Goal: Information Seeking & Learning: Learn about a topic

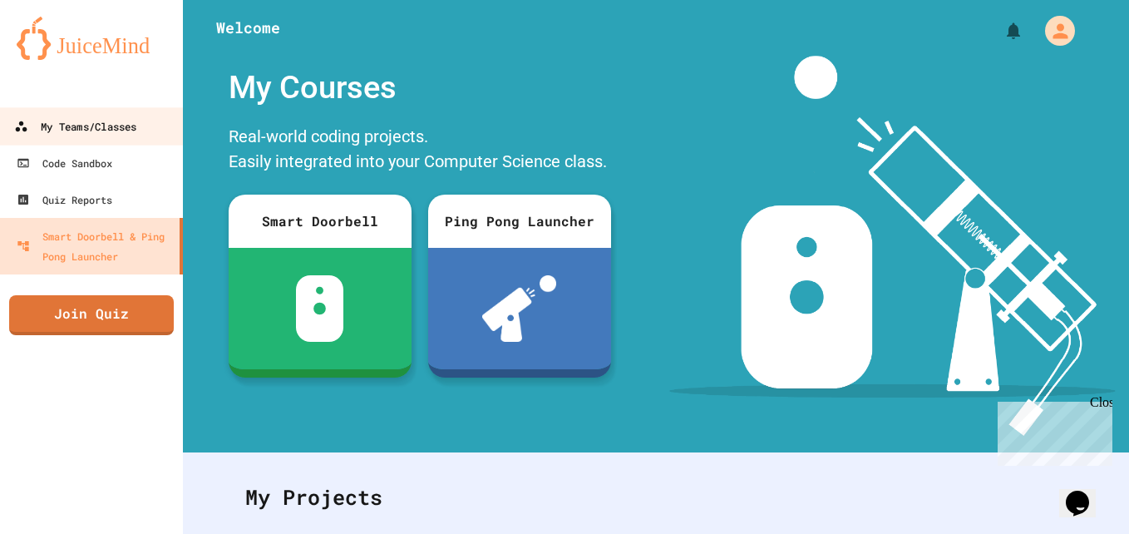
click at [98, 125] on div "My Teams/Classes" at bounding box center [75, 126] width 122 height 21
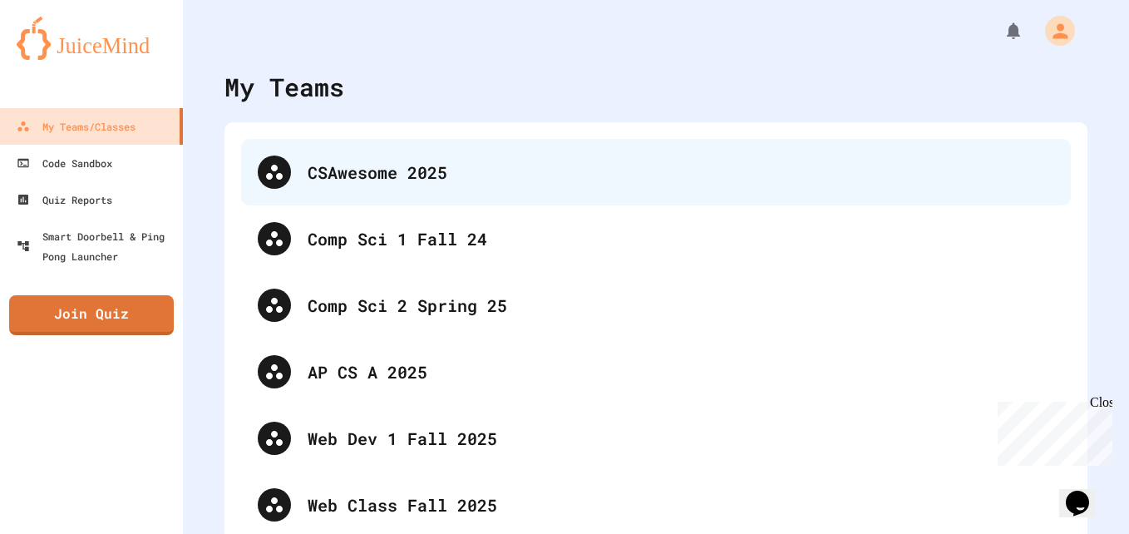
click at [383, 174] on div "CSAwesome 2025" at bounding box center [681, 172] width 747 height 25
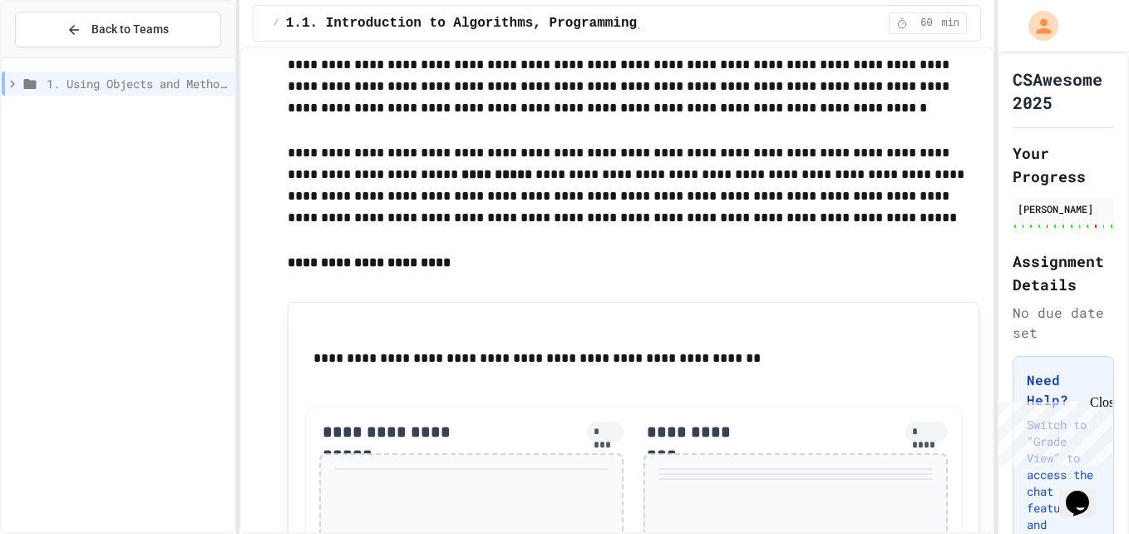
scroll to position [915, 0]
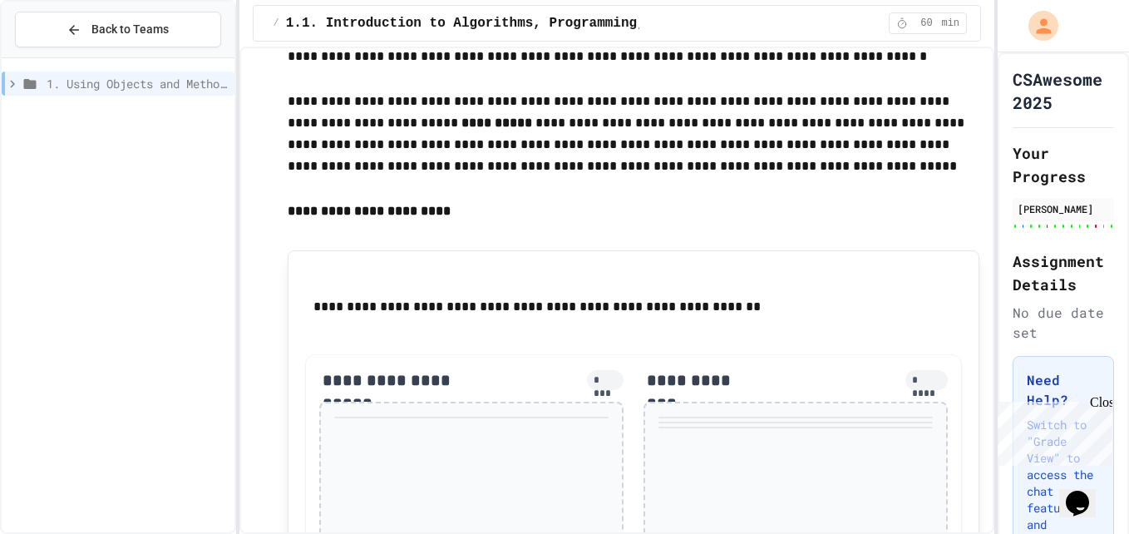
click at [1109, 407] on div "Close" at bounding box center [1100, 405] width 21 height 21
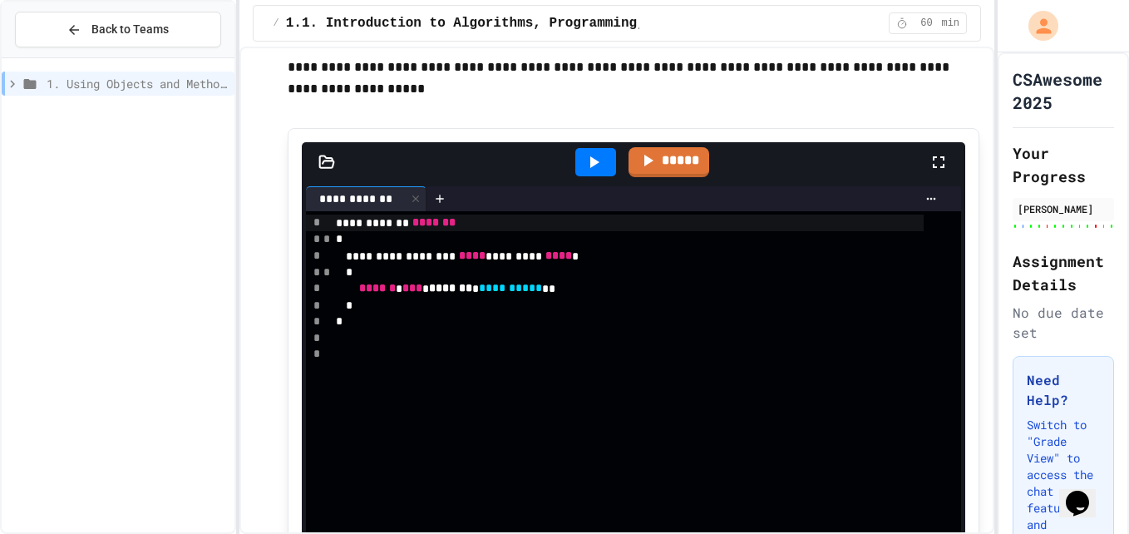
scroll to position [2495, 0]
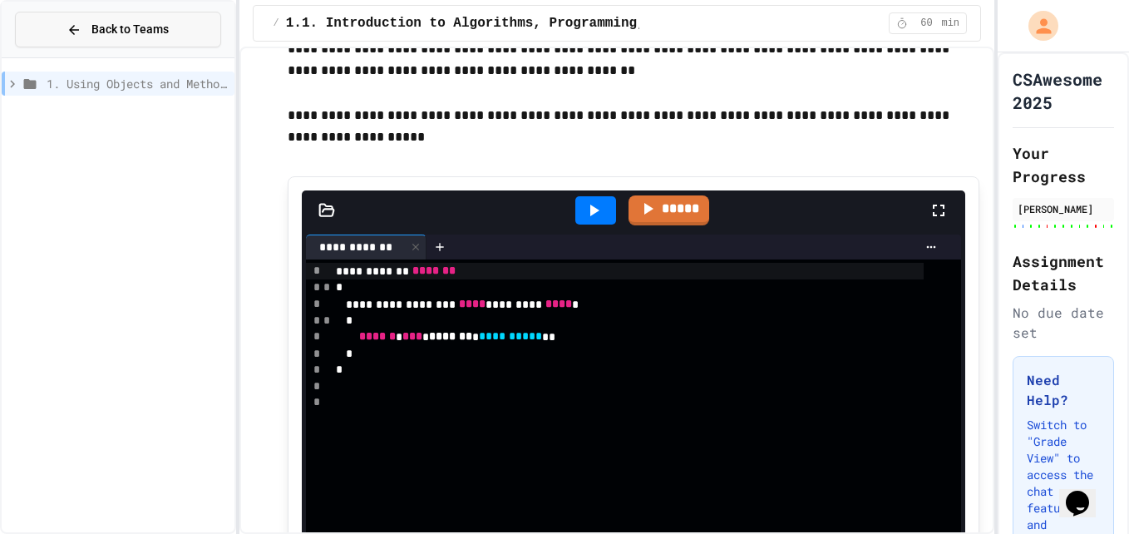
click at [86, 32] on div "Back to Teams" at bounding box center [118, 29] width 102 height 17
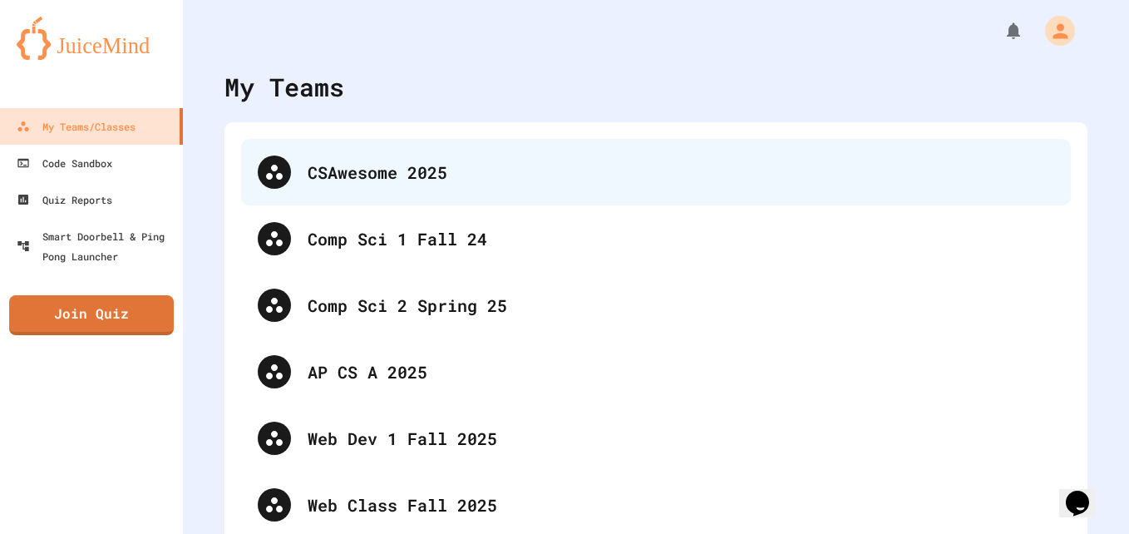
click at [385, 166] on div "CSAwesome 2025" at bounding box center [681, 172] width 747 height 25
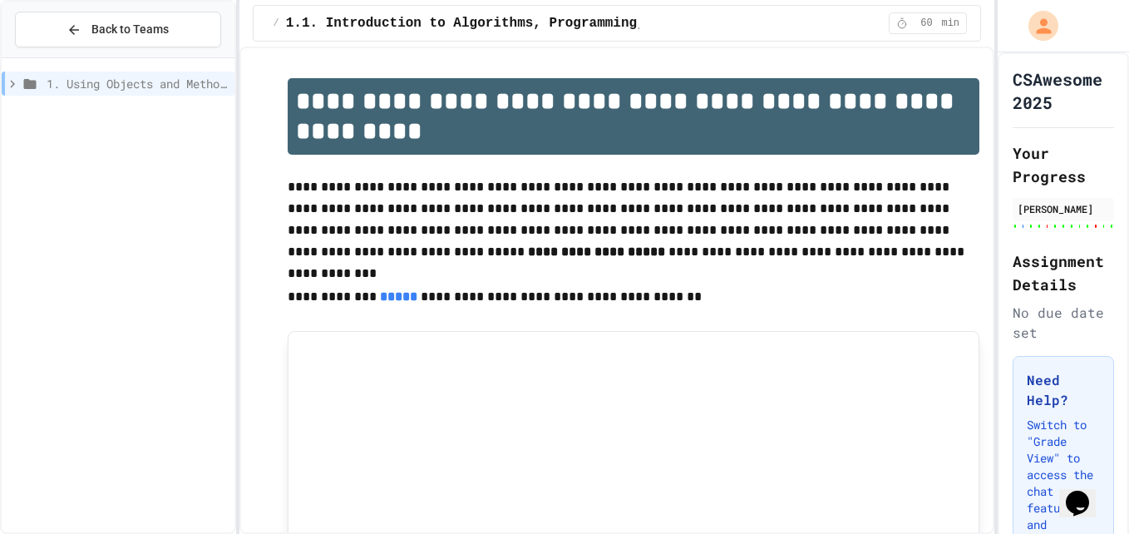
scroll to position [166, 0]
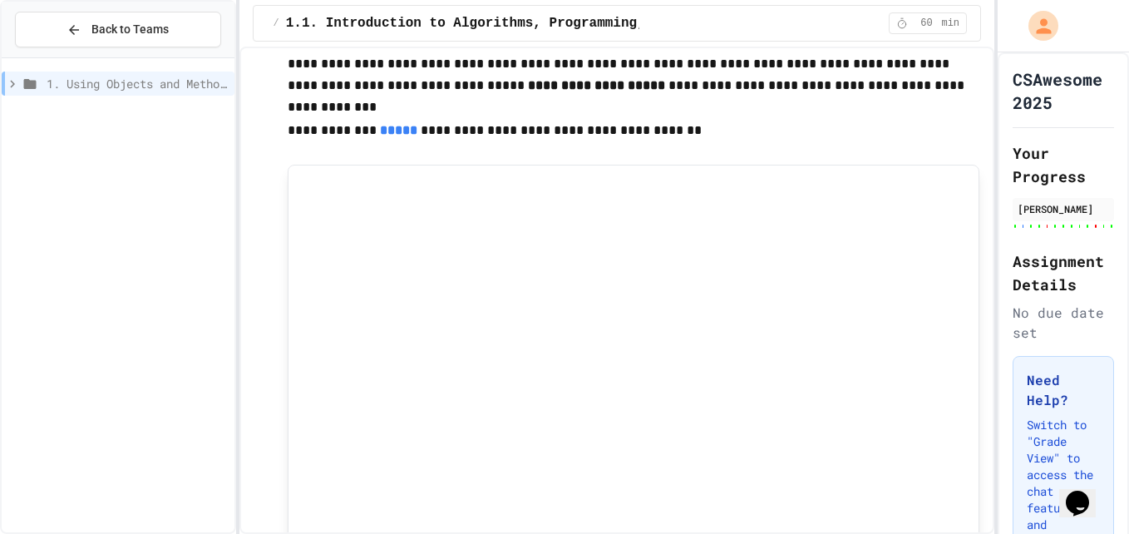
click at [15, 88] on icon at bounding box center [12, 84] width 15 height 15
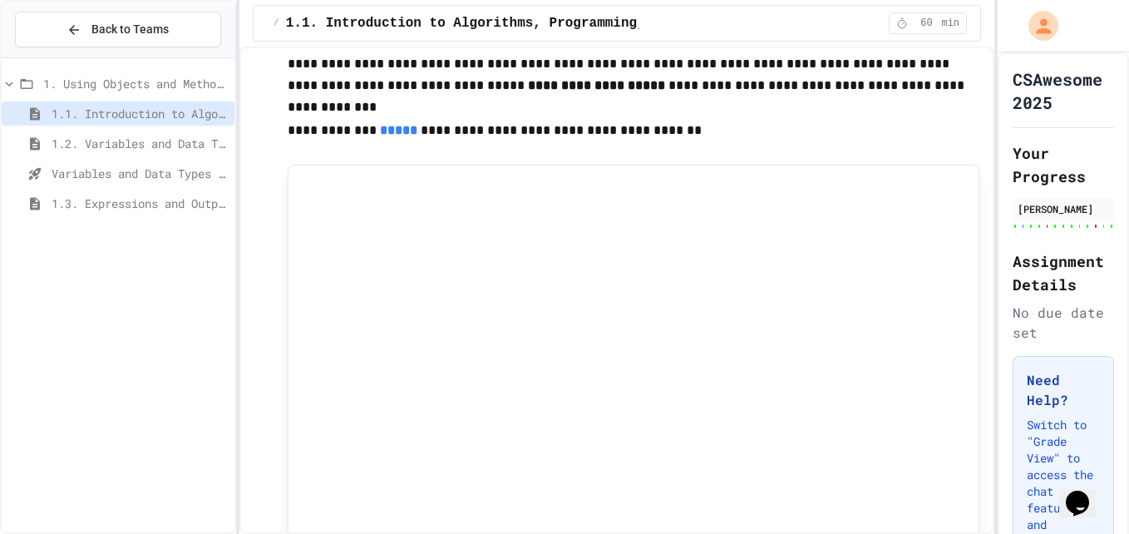
click at [70, 139] on span "1.2. Variables and Data Types" at bounding box center [140, 143] width 176 height 17
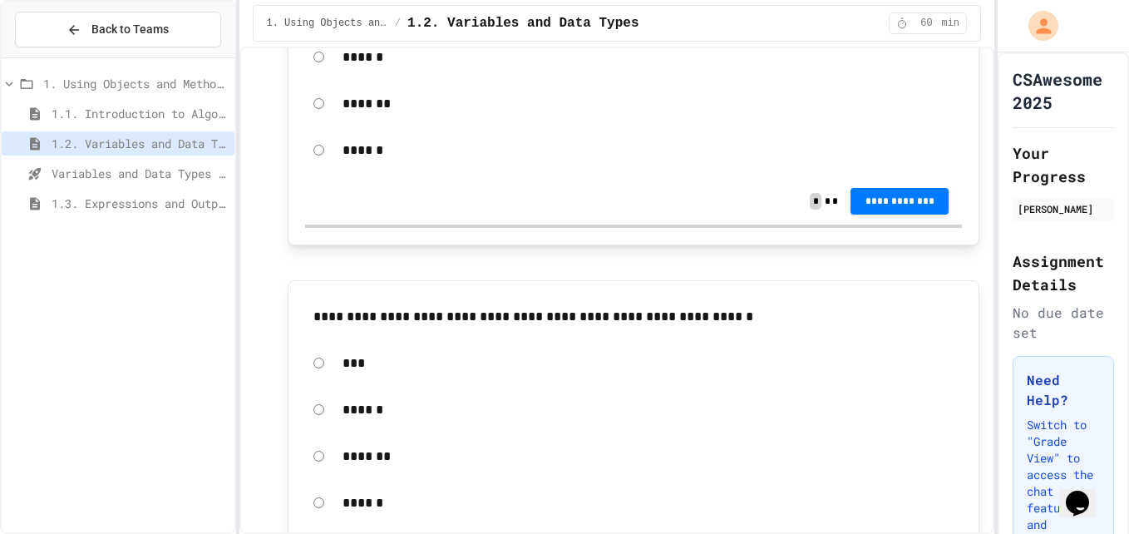
scroll to position [2495, 0]
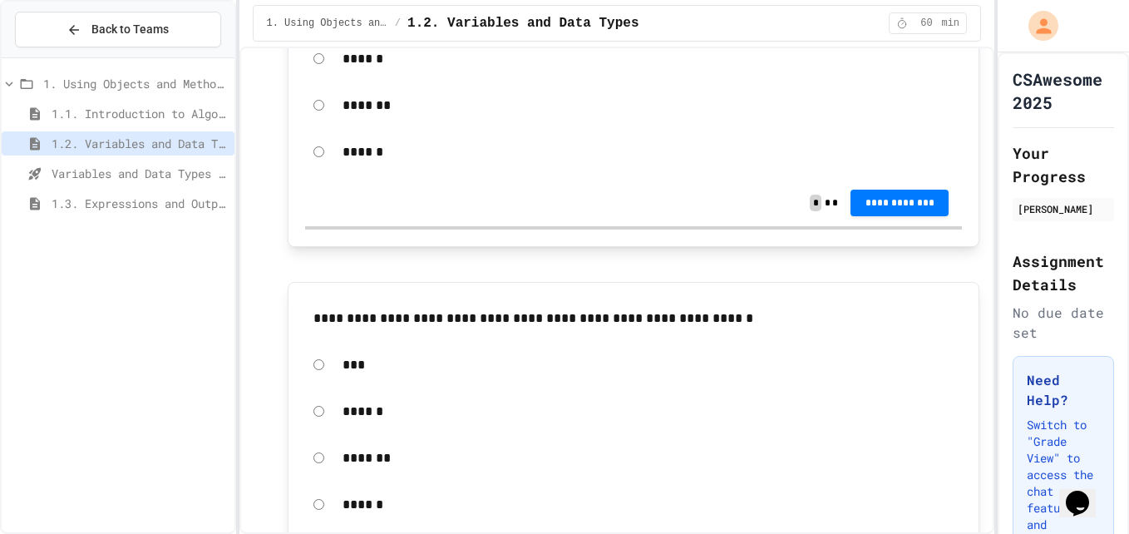
click at [147, 181] on span "Variables and Data Types - Quiz" at bounding box center [140, 173] width 176 height 17
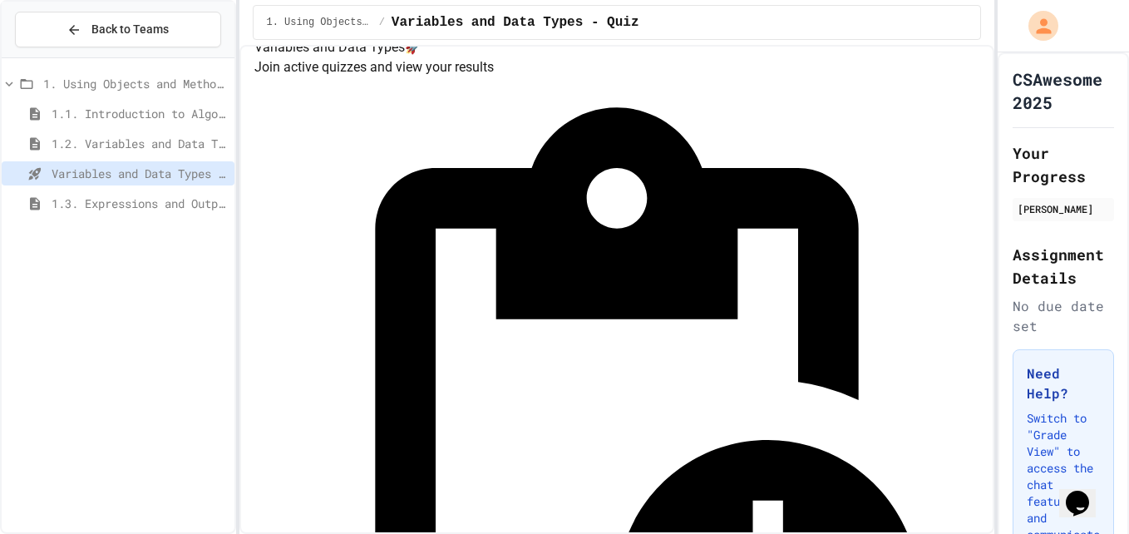
scroll to position [22, 0]
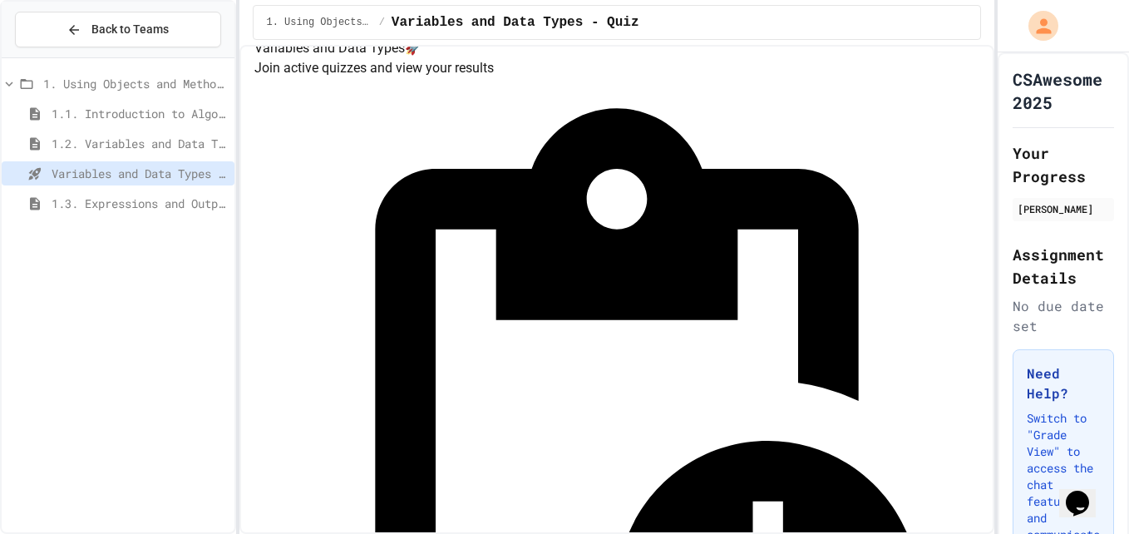
click at [131, 145] on span "1.2. Variables and Data Types" at bounding box center [140, 143] width 176 height 17
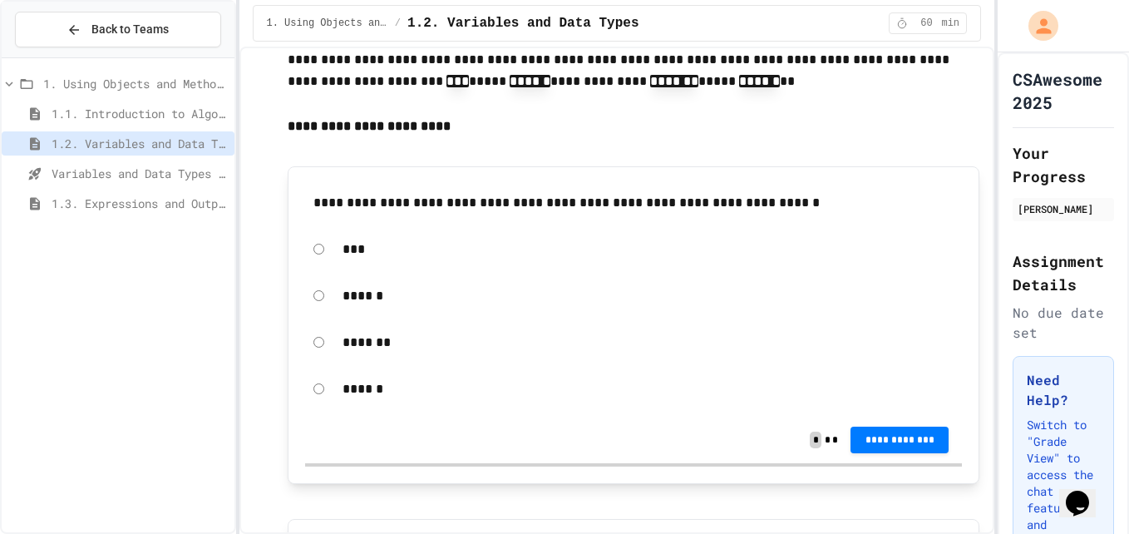
scroll to position [1580, 0]
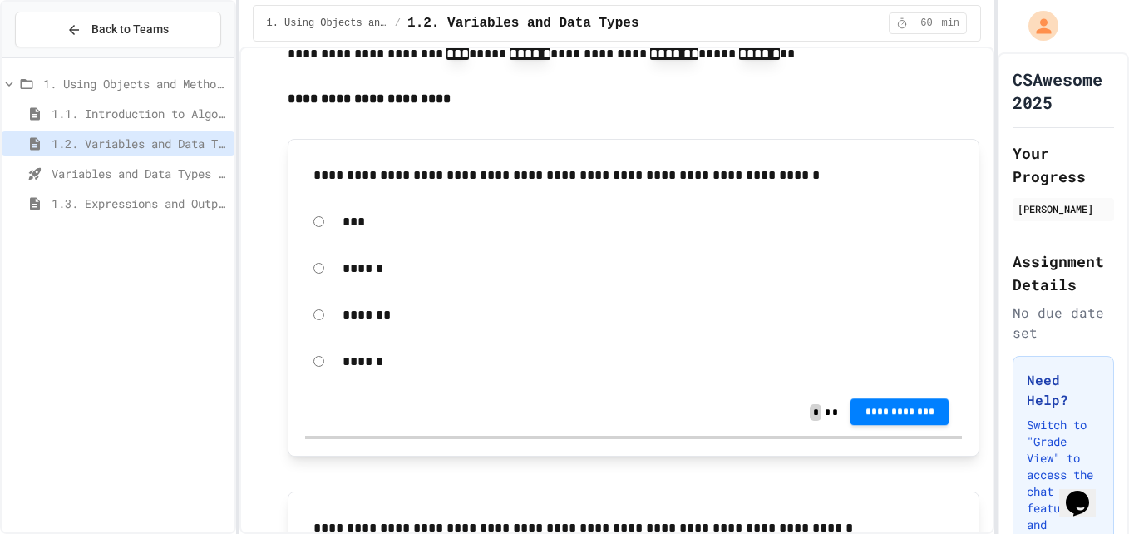
click at [877, 415] on span "**********" at bounding box center [900, 411] width 72 height 13
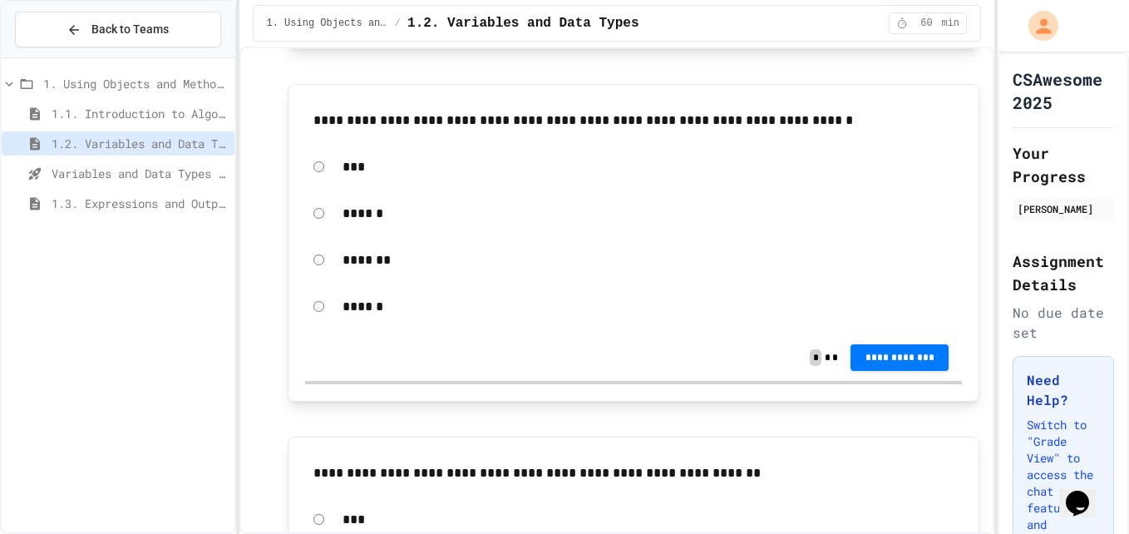
scroll to position [1996, 0]
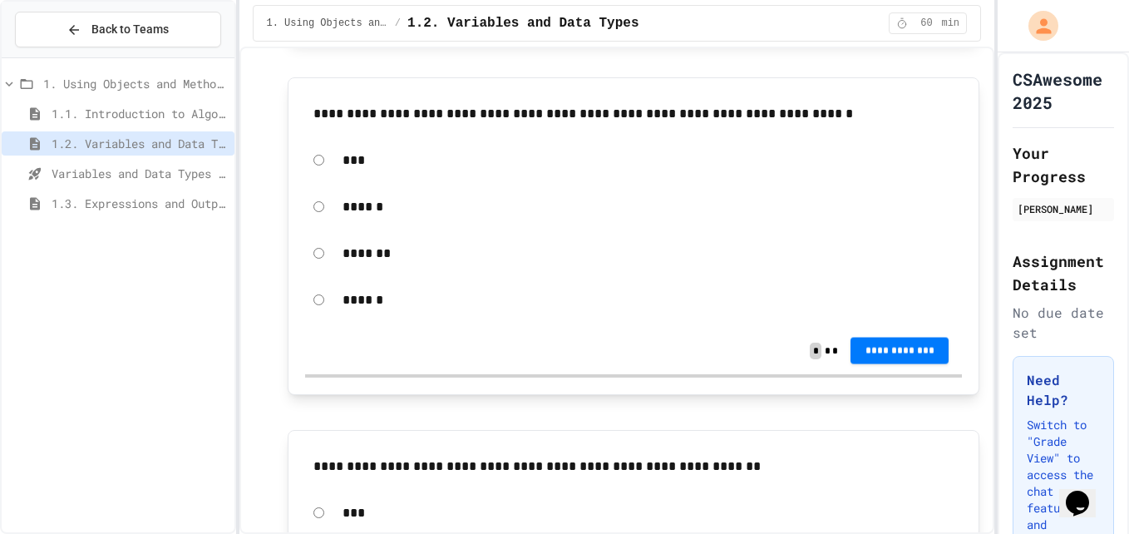
click at [891, 357] on span "**********" at bounding box center [900, 349] width 72 height 13
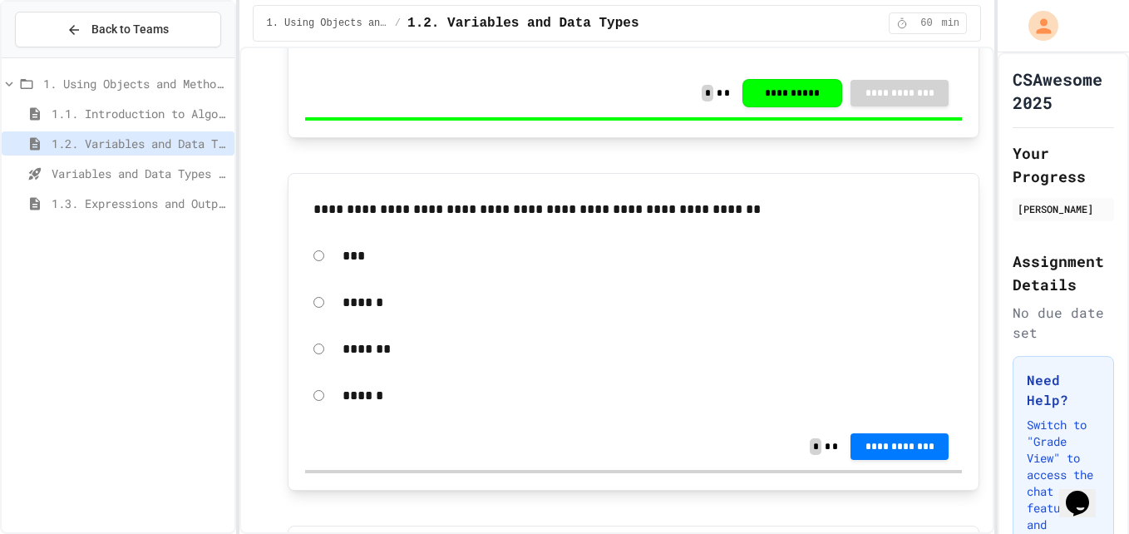
scroll to position [2328, 0]
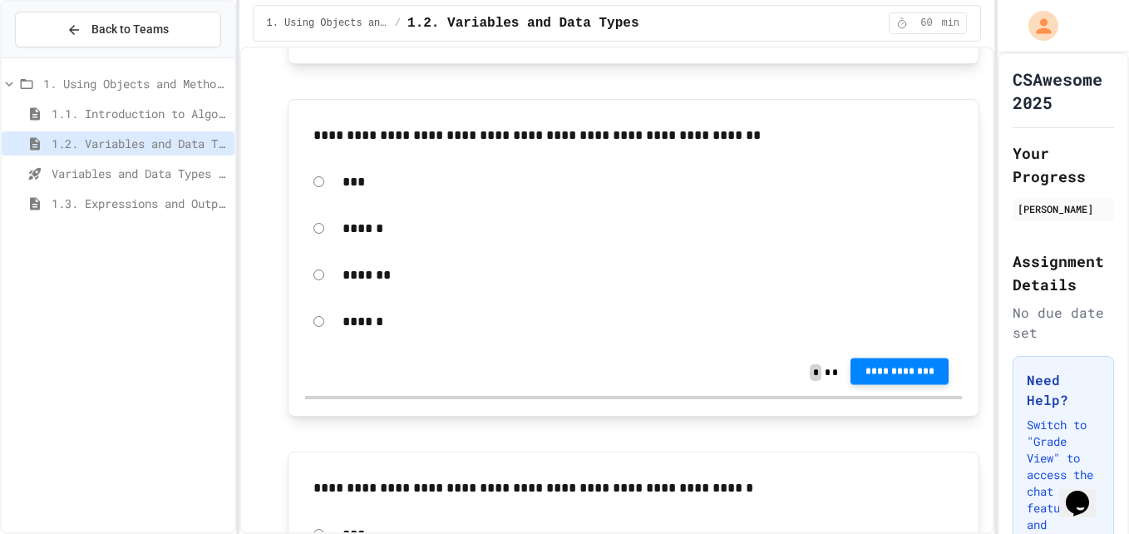
click at [881, 377] on span "**********" at bounding box center [900, 370] width 72 height 13
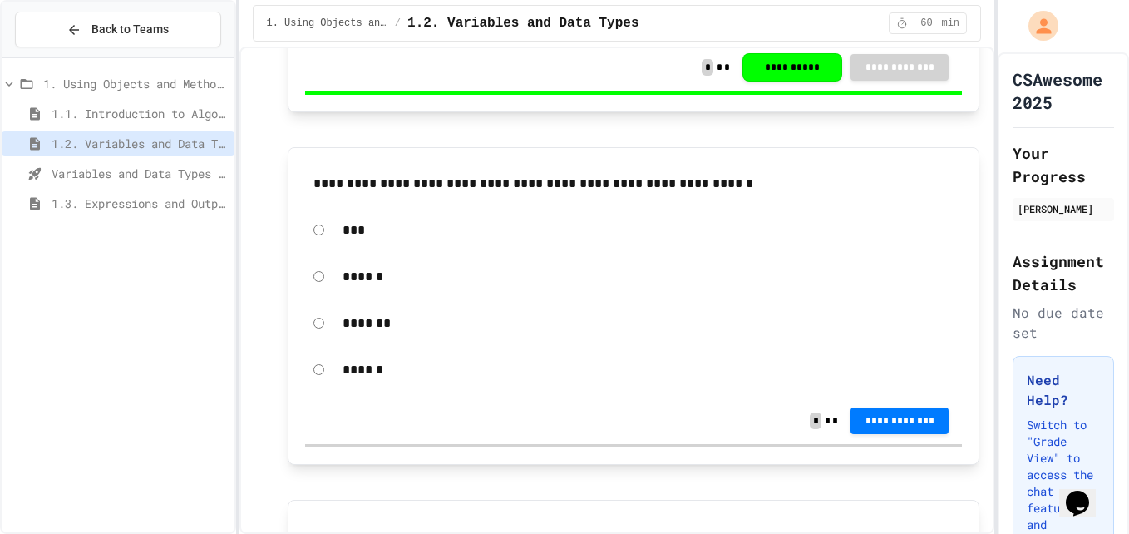
scroll to position [2661, 0]
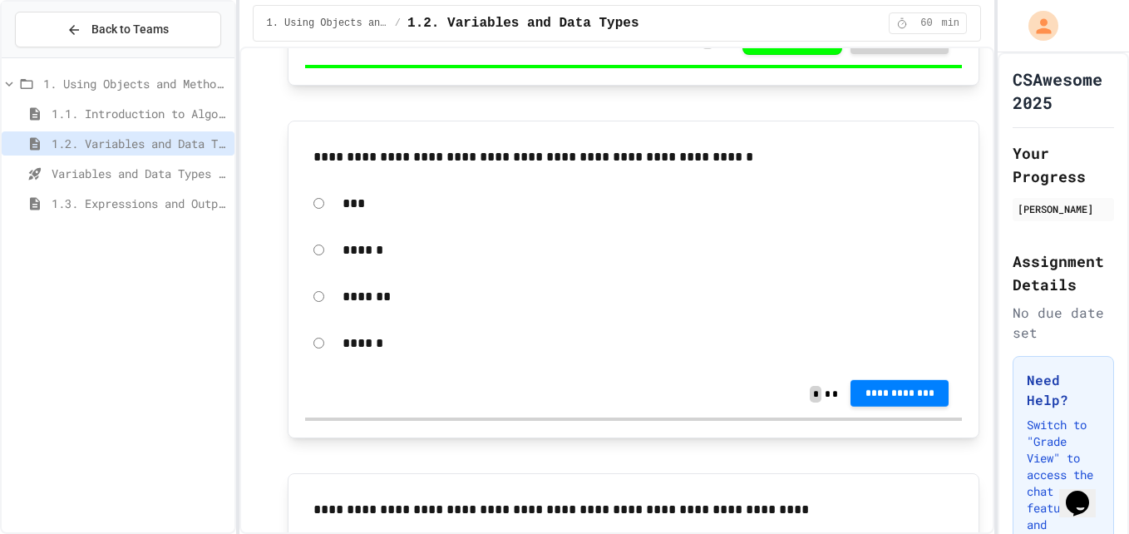
click at [923, 395] on span "**********" at bounding box center [900, 392] width 72 height 13
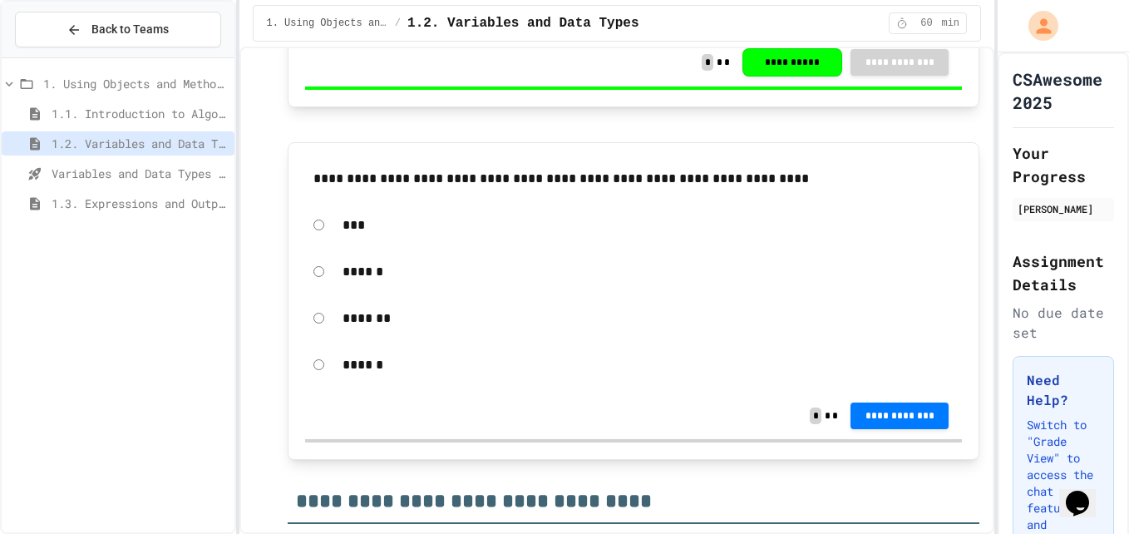
scroll to position [3077, 0]
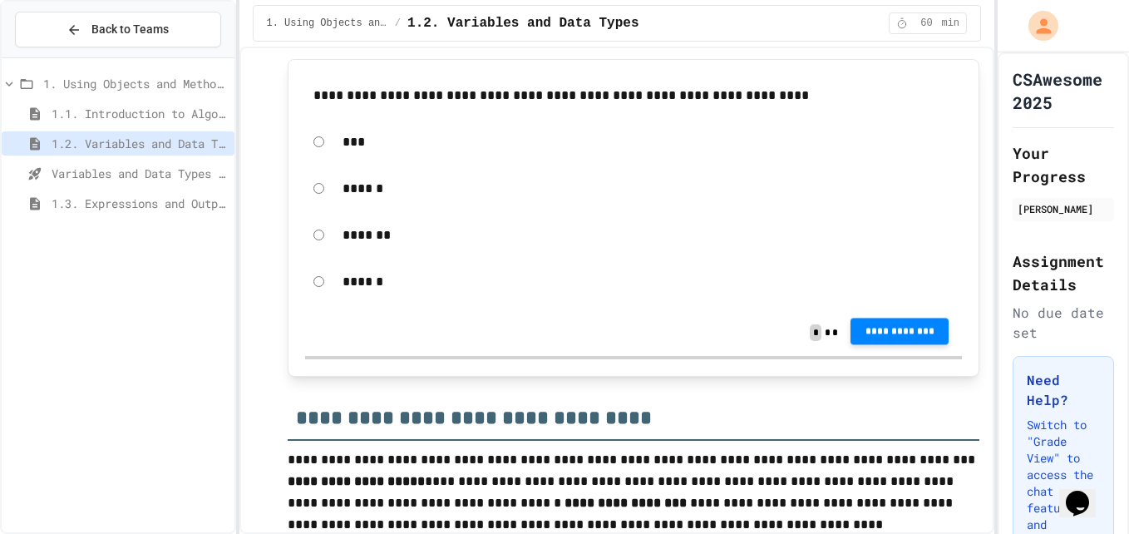
click at [864, 336] on span "**********" at bounding box center [900, 330] width 72 height 13
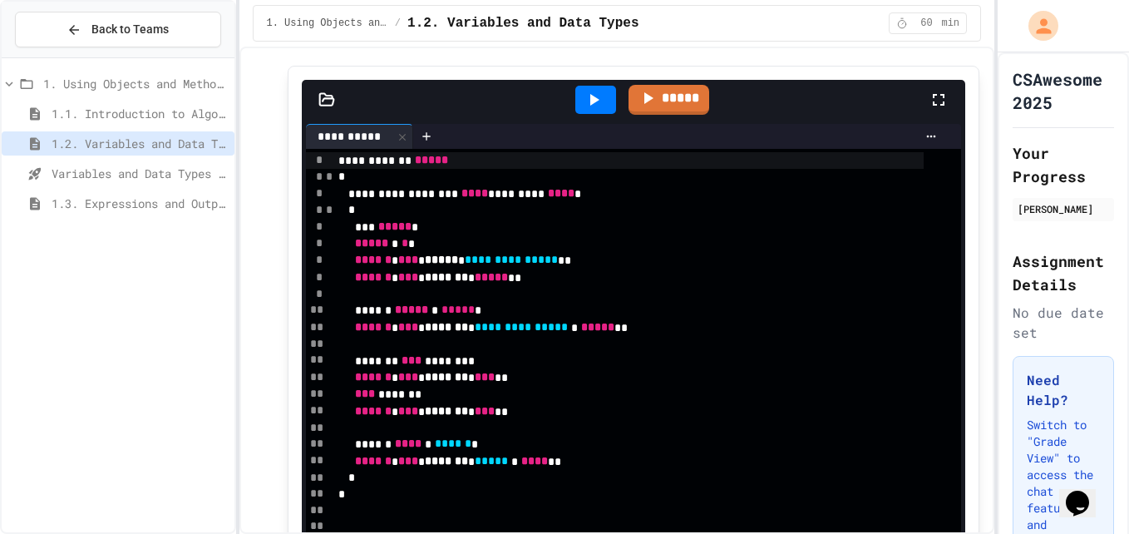
scroll to position [4657, 0]
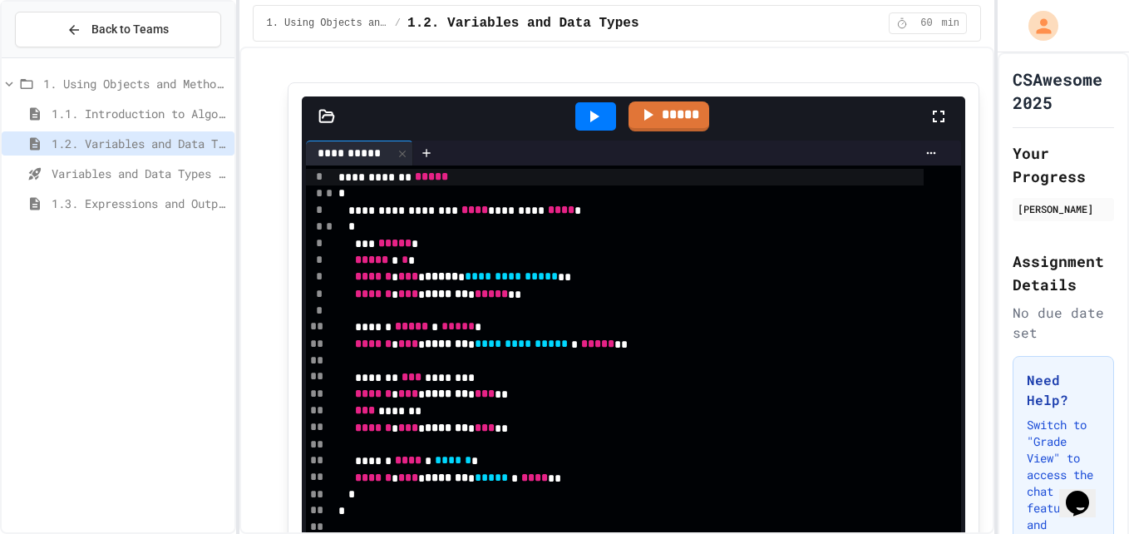
click at [584, 120] on icon at bounding box center [594, 116] width 20 height 20
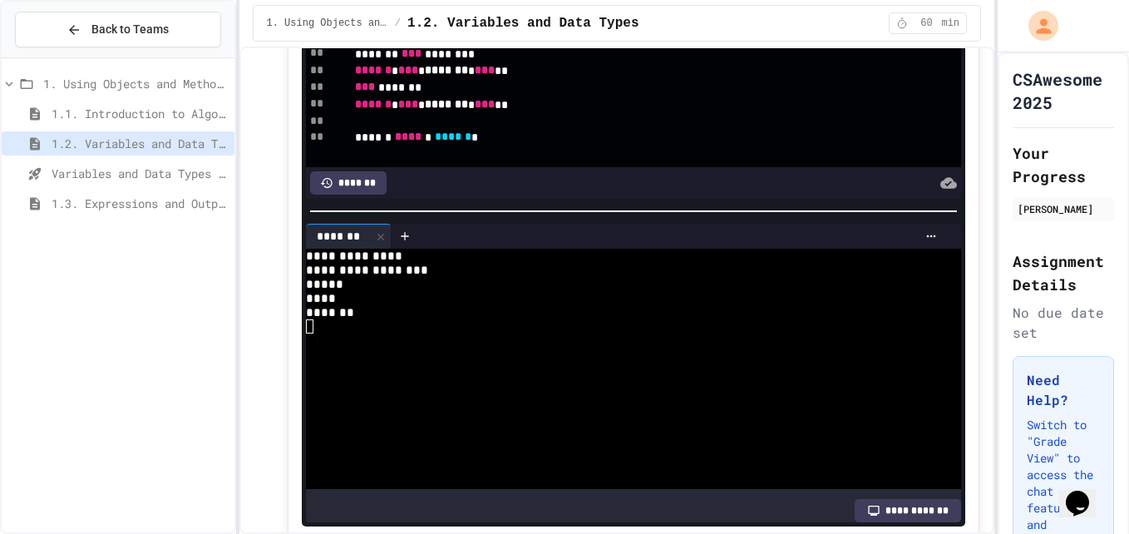
scroll to position [4906, 0]
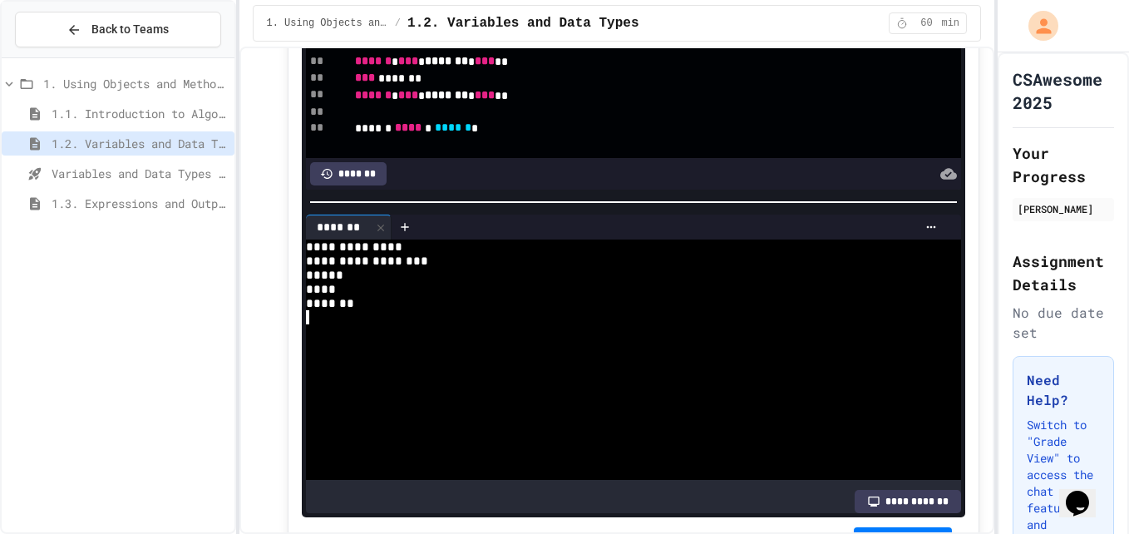
click at [333, 316] on div at bounding box center [613, 317] width 614 height 14
click at [333, 323] on div at bounding box center [613, 317] width 614 height 14
click at [348, 323] on div at bounding box center [613, 317] width 614 height 14
